Goal: Consume media (video, audio)

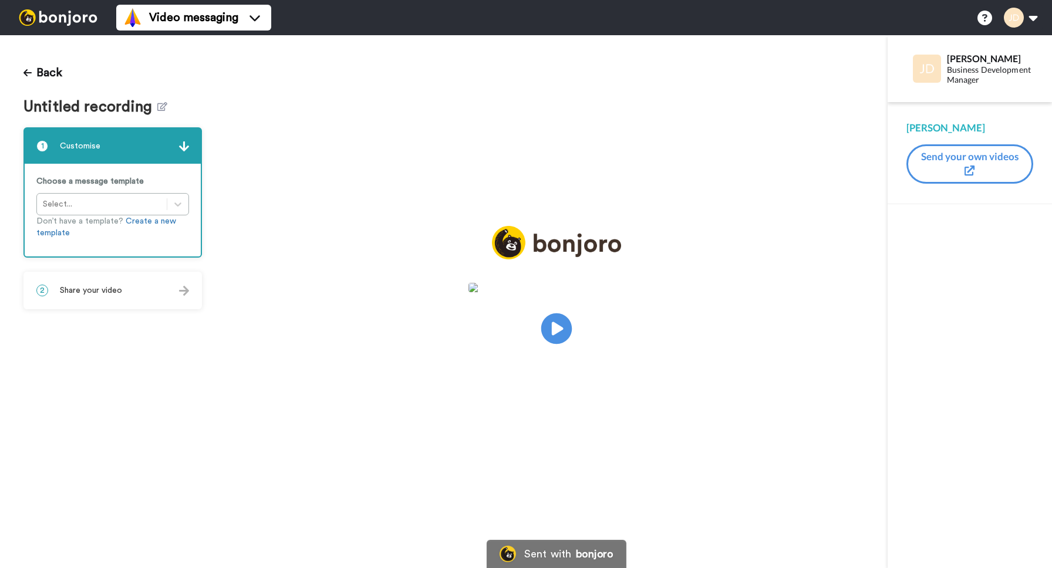
click at [554, 327] on icon "Play/Pause" at bounding box center [556, 329] width 31 height 56
